Goal: Information Seeking & Learning: Find specific fact

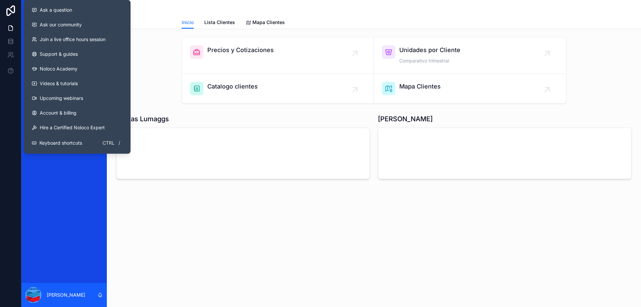
click at [203, 222] on div "Precios y Cotizaciones Unidades por Cliente Comparativo trimestral Catalogo cli…" at bounding box center [374, 126] width 534 height 195
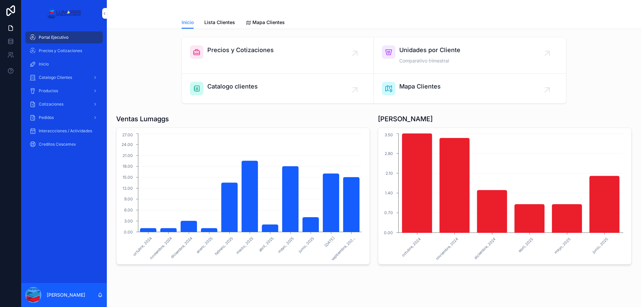
click at [60, 93] on div "Productos" at bounding box center [63, 90] width 69 height 11
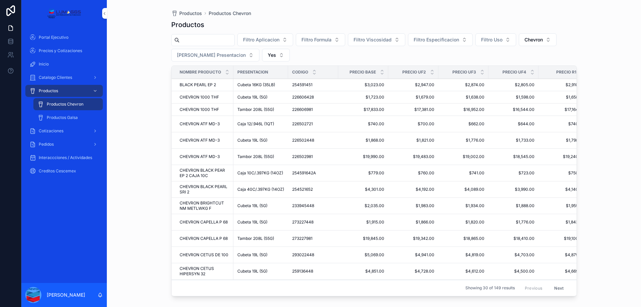
click at [226, 40] on input "scrollable content" at bounding box center [206, 39] width 55 height 9
type input "*"
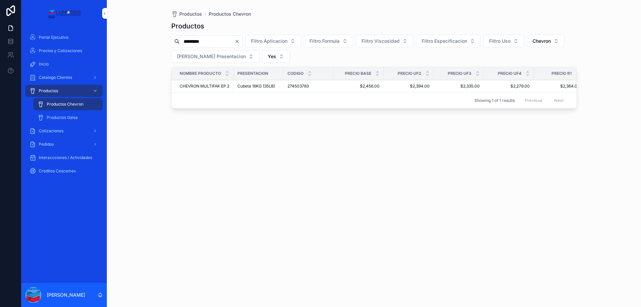
type input "*********"
click at [203, 88] on span "CHEVRON MULTIFAK EP 2" at bounding box center [204, 85] width 50 height 5
